Goal: Navigation & Orientation: Find specific page/section

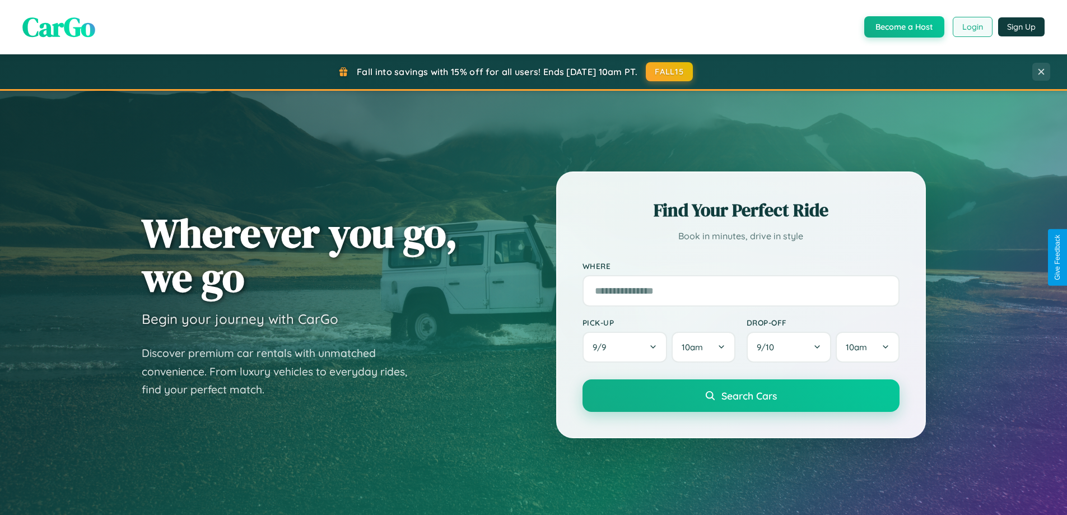
click at [972, 27] on button "Login" at bounding box center [973, 27] width 40 height 20
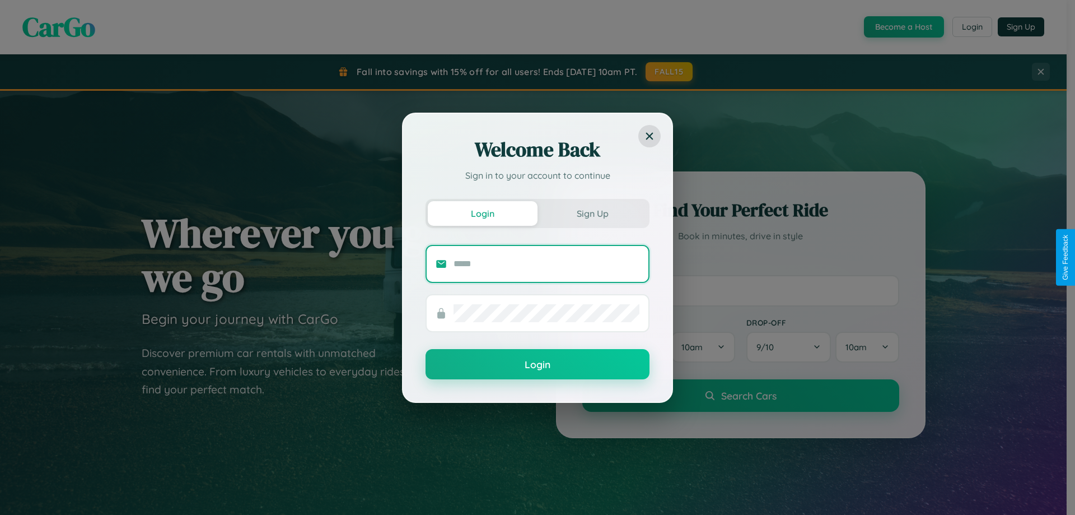
click at [547, 263] on input "text" at bounding box center [547, 264] width 186 height 18
type input "**********"
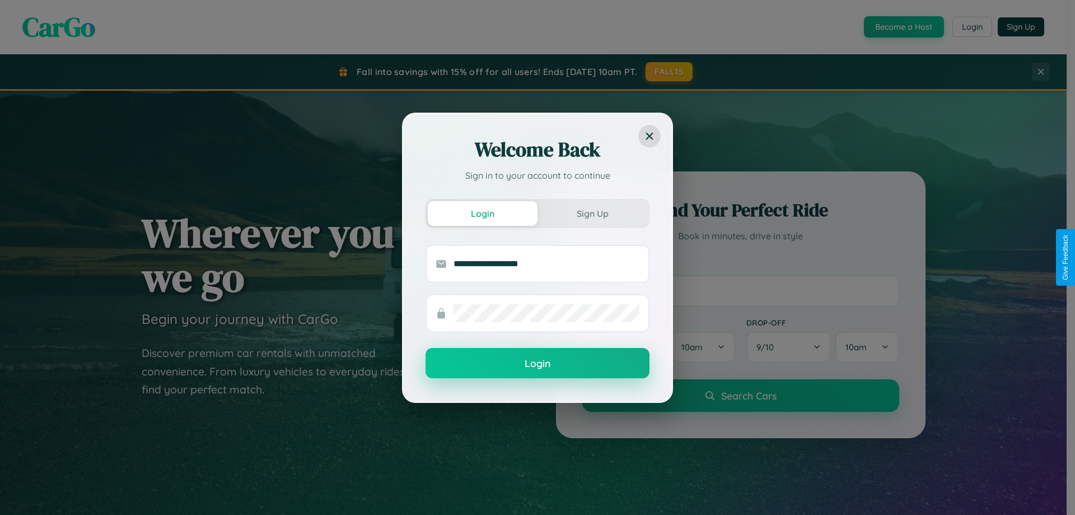
click at [538, 363] on button "Login" at bounding box center [538, 363] width 224 height 30
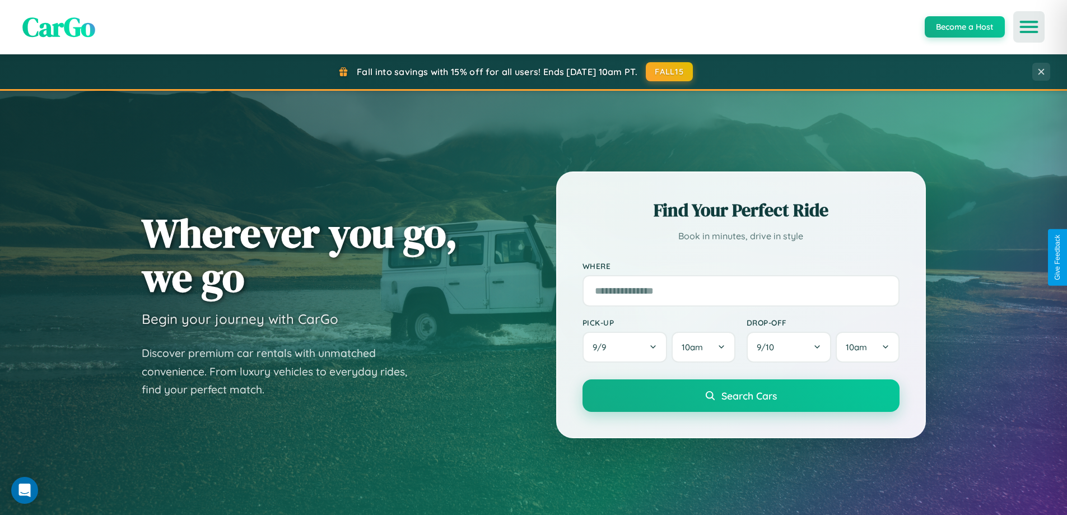
click at [1029, 27] on icon "Open menu" at bounding box center [1029, 27] width 16 height 10
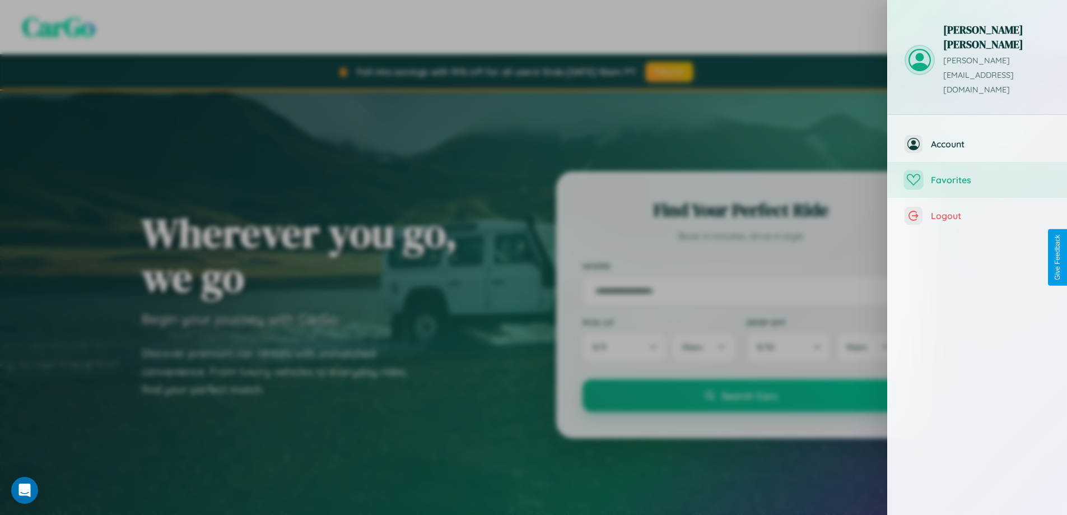
click at [977, 174] on span "Favorites" at bounding box center [990, 179] width 119 height 11
